Goal: Check status: Check status

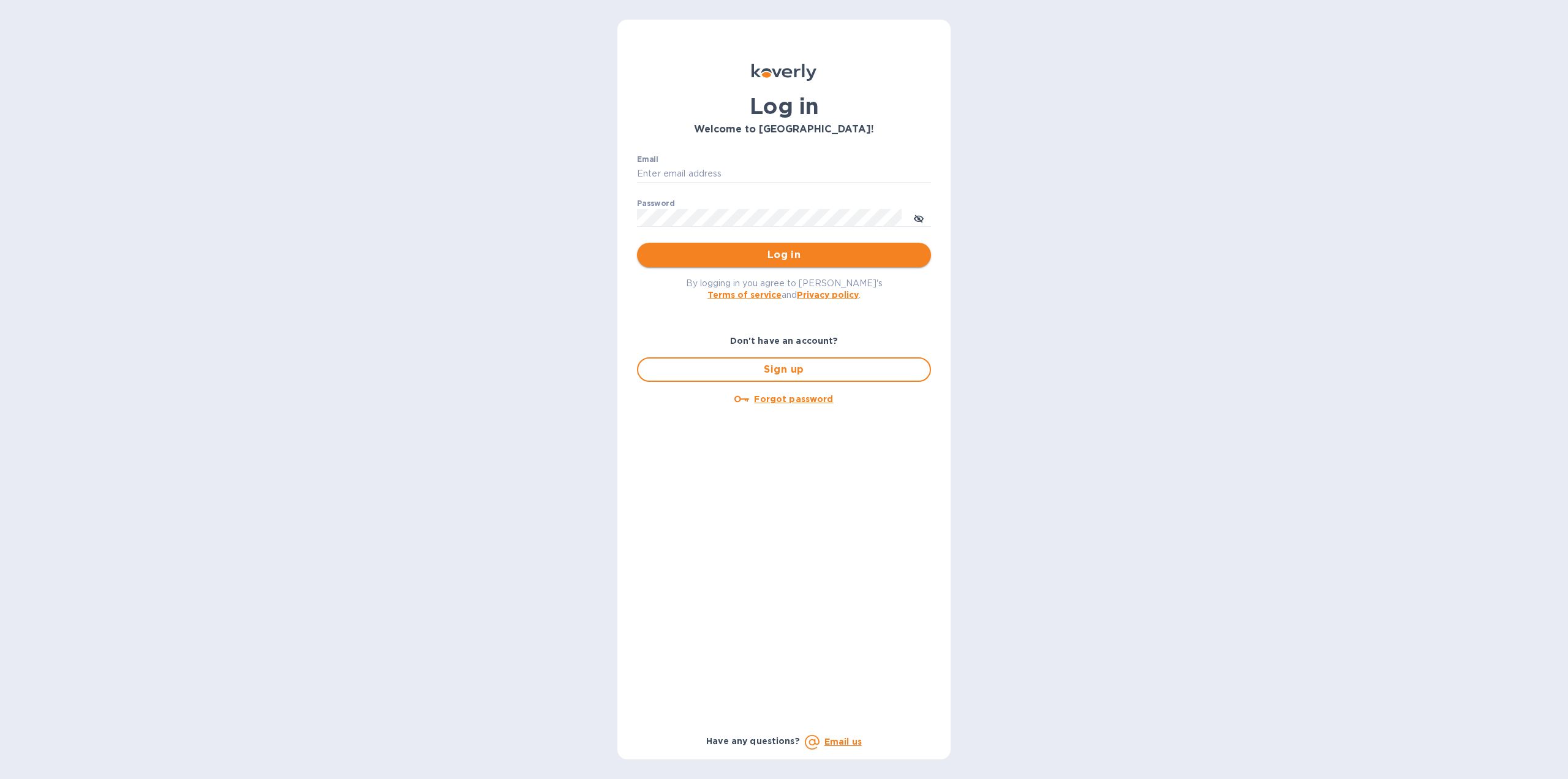
type input "florida.royal.info@gmail.com"
click at [759, 248] on span "Log in" at bounding box center [784, 255] width 274 height 15
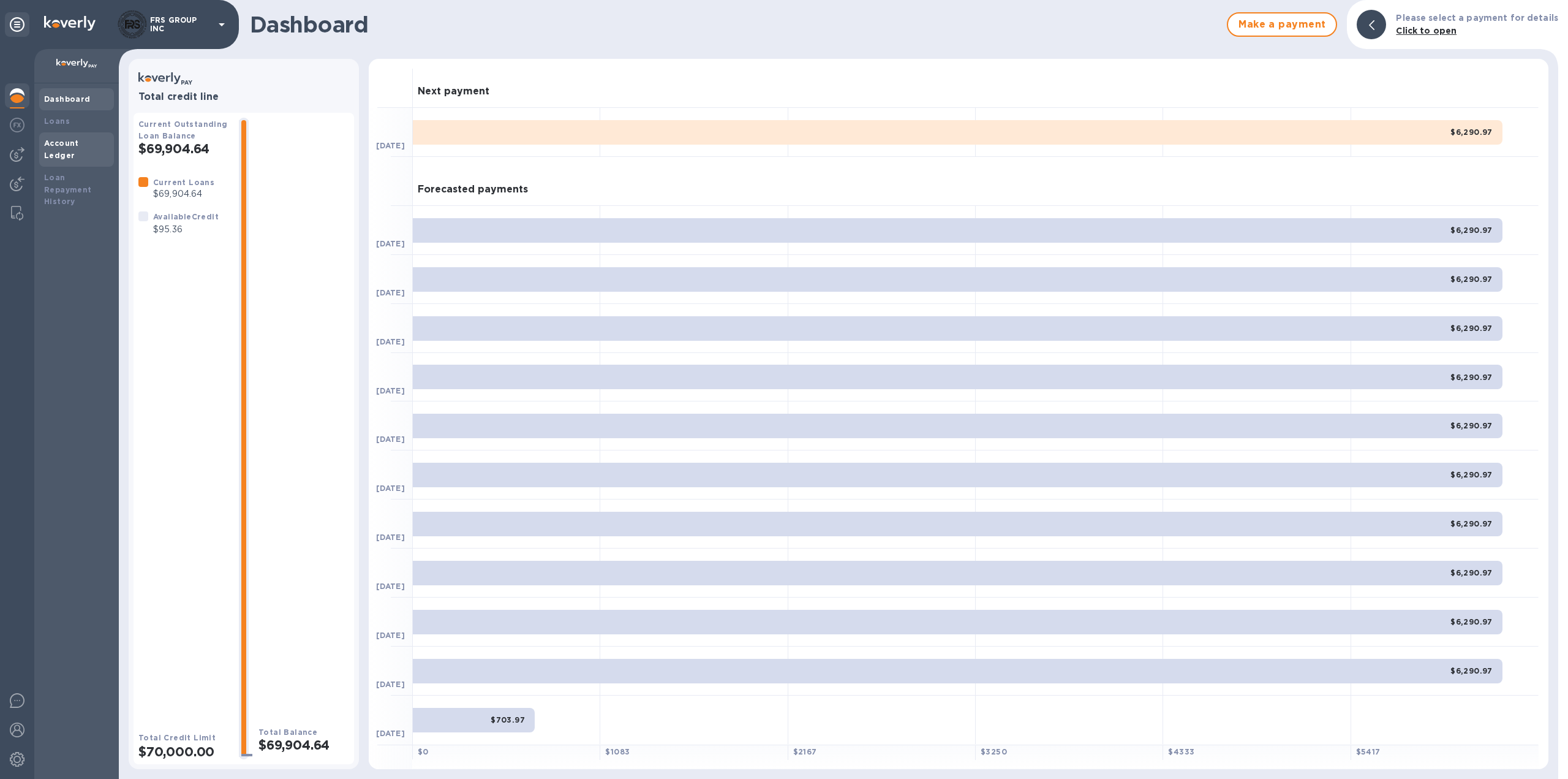
click at [71, 144] on b "Account Ledger" at bounding box center [61, 149] width 35 height 21
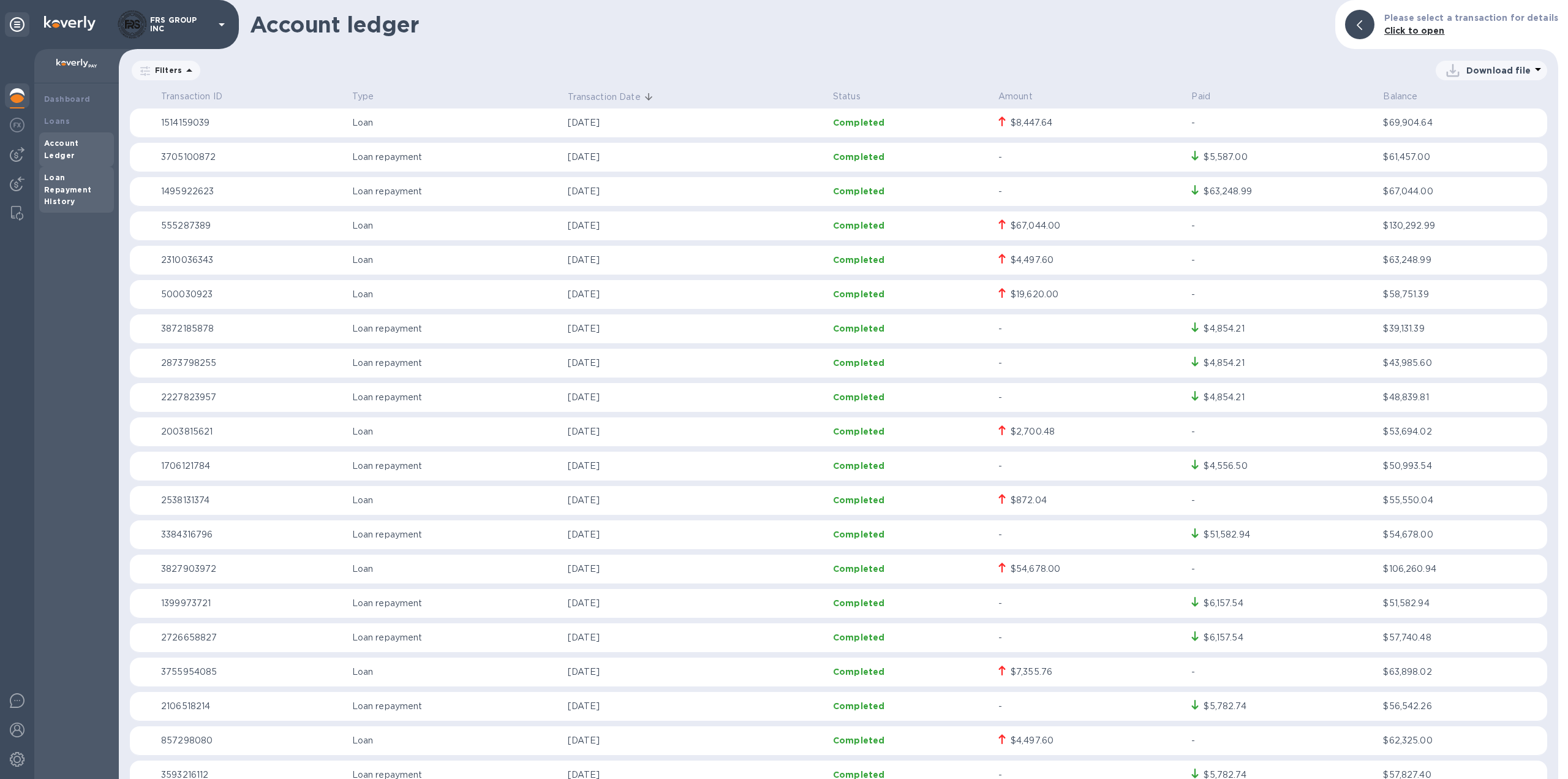
click at [63, 173] on b "Loan Repayment History" at bounding box center [68, 189] width 48 height 34
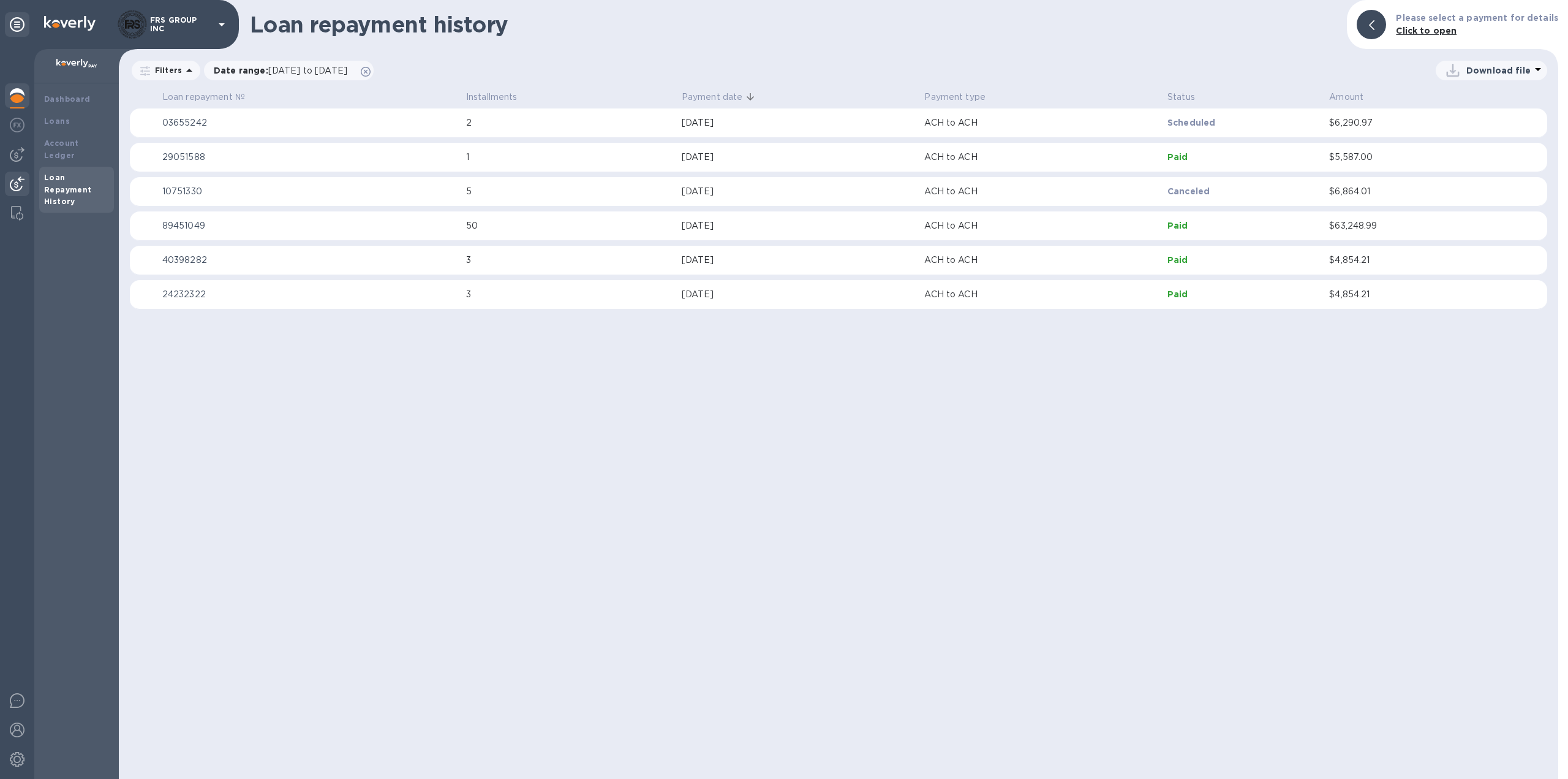
click at [18, 179] on img at bounding box center [17, 184] width 15 height 15
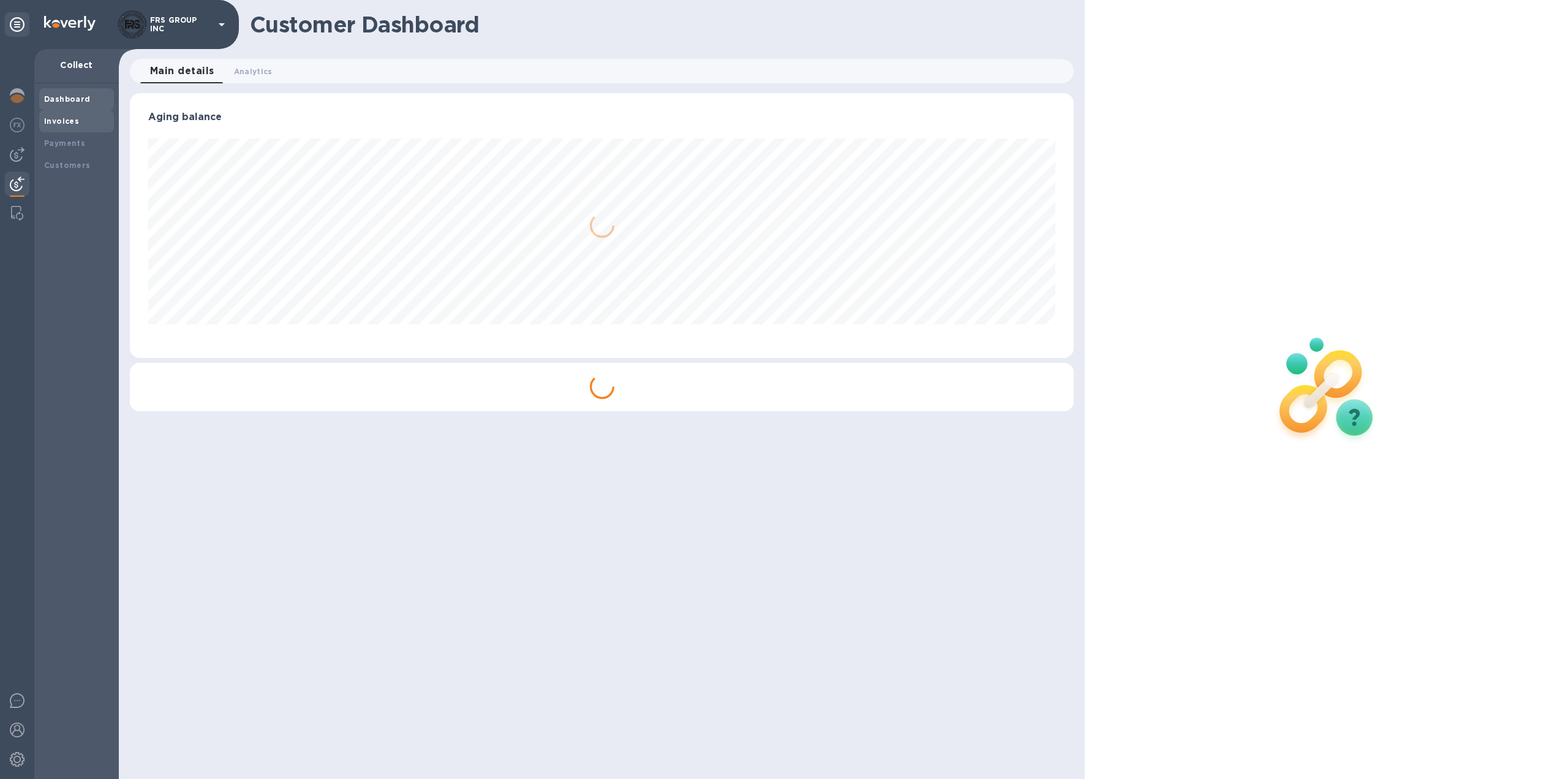
scroll to position [265, 945]
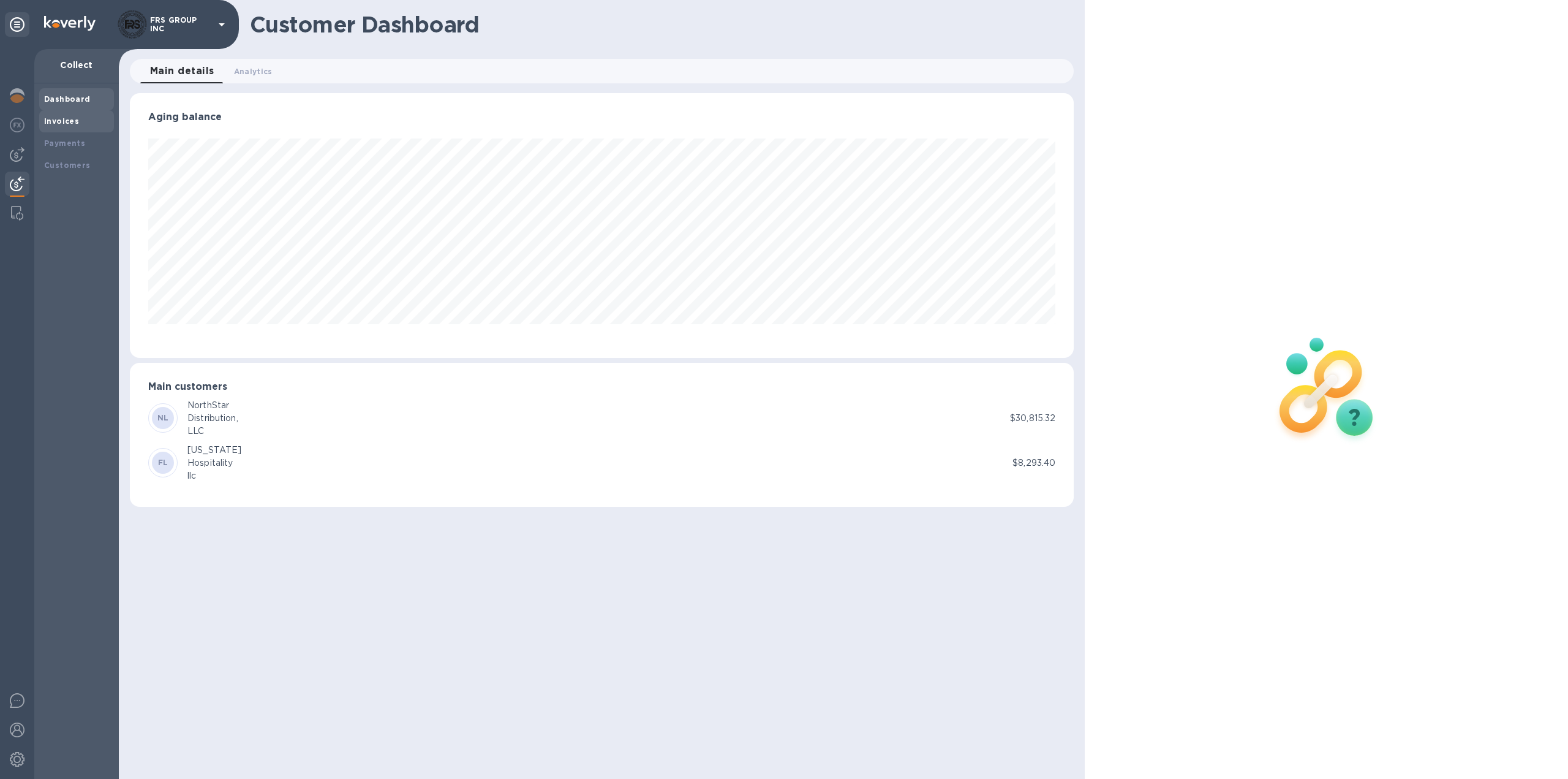
click at [63, 120] on b "Invoices" at bounding box center [61, 121] width 35 height 9
